Goal: Task Accomplishment & Management: Manage account settings

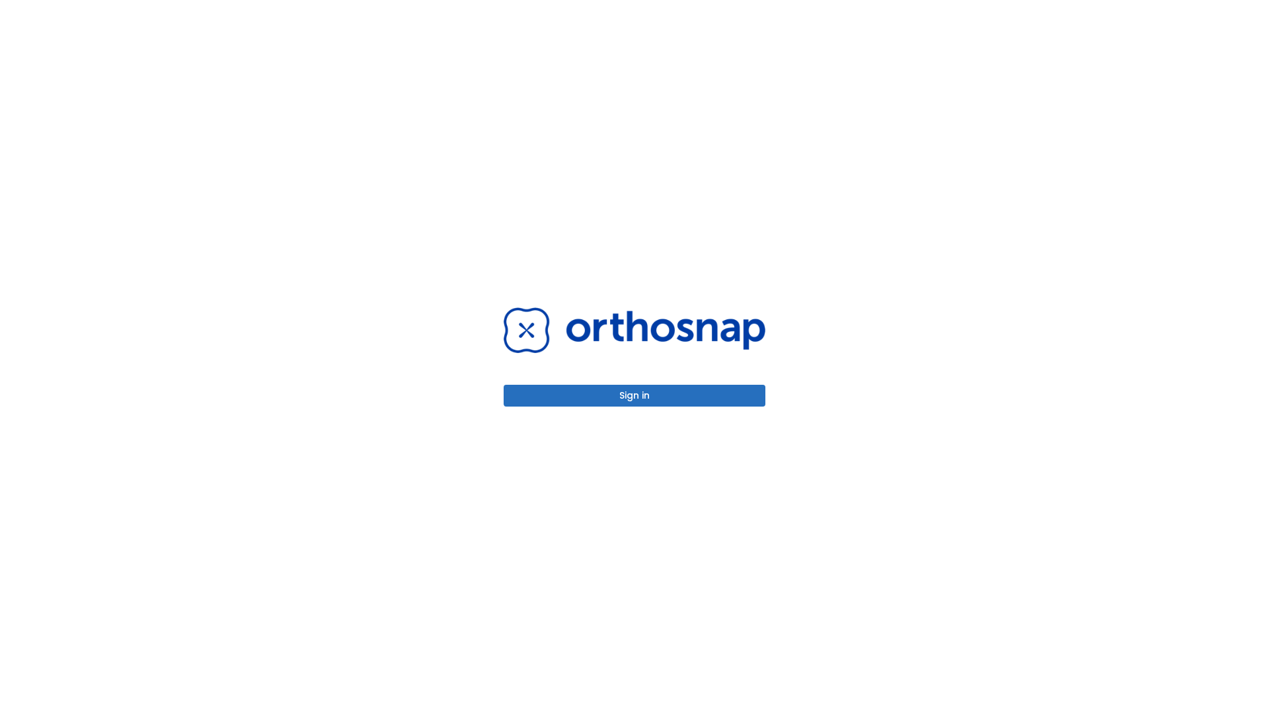
click at [635, 395] on button "Sign in" at bounding box center [635, 396] width 262 height 22
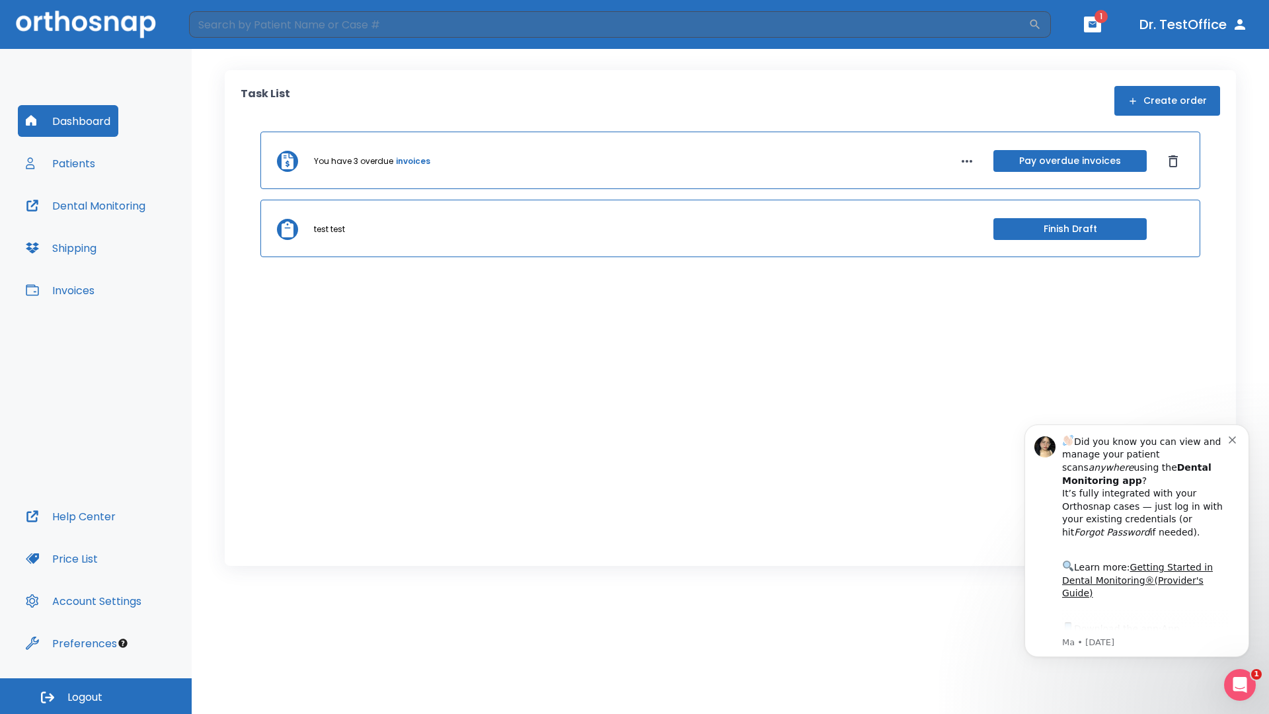
click at [96, 696] on span "Logout" at bounding box center [84, 697] width 35 height 15
